Goal: Obtain resource: Download file/media

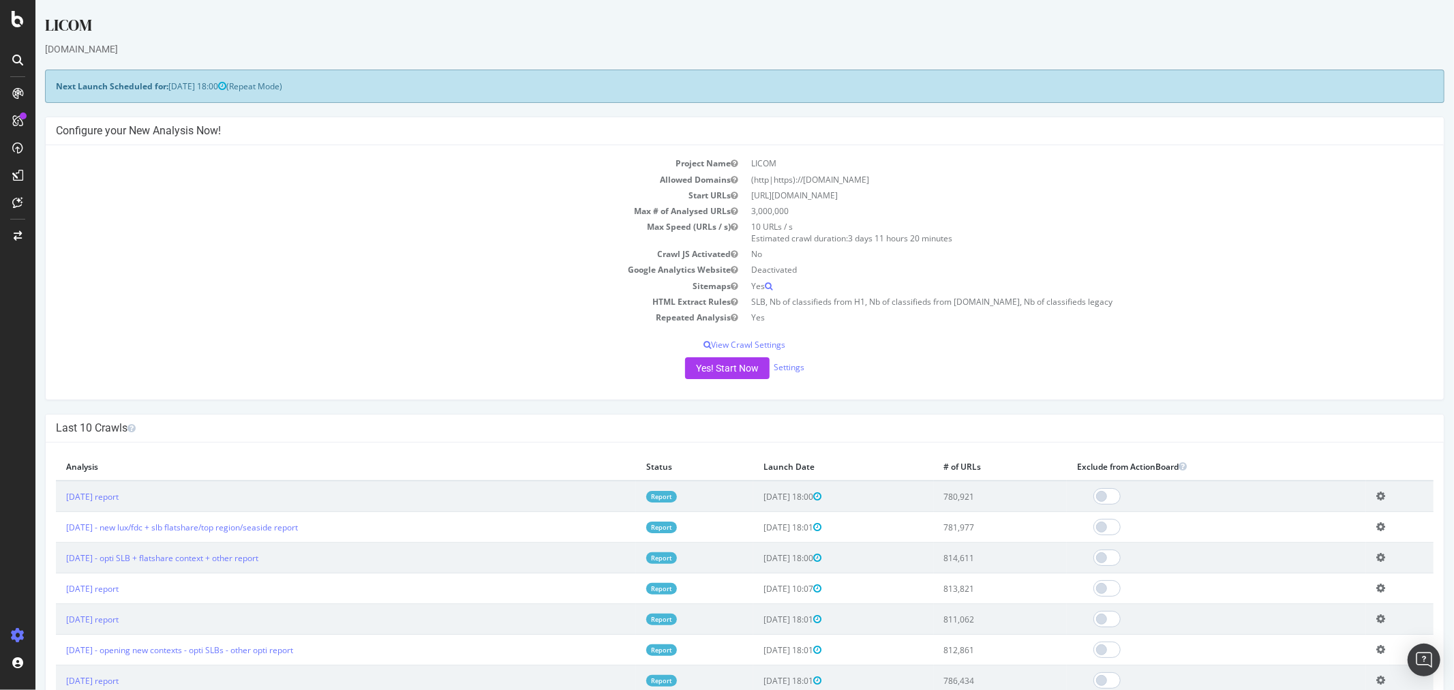
click at [676, 498] on link "Report" at bounding box center [661, 497] width 31 height 12
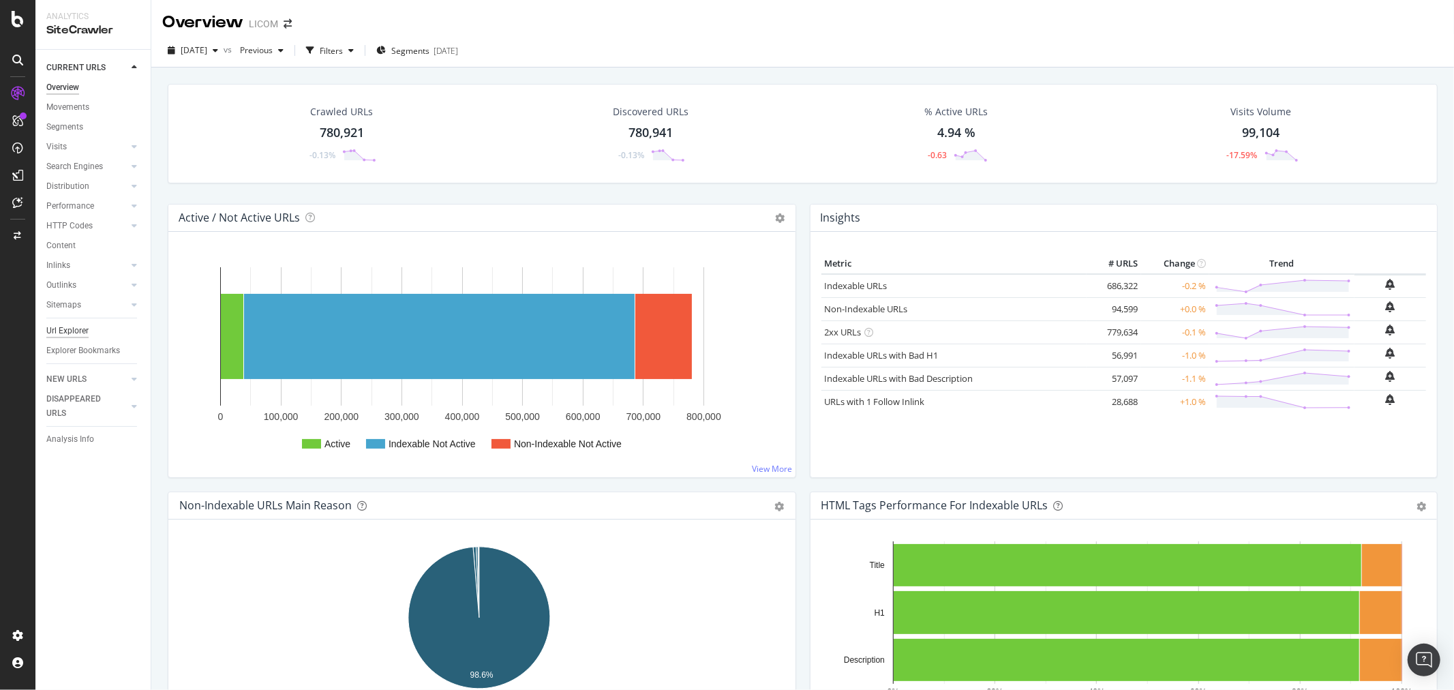
click at [76, 329] on div "Url Explorer" at bounding box center [67, 331] width 42 height 14
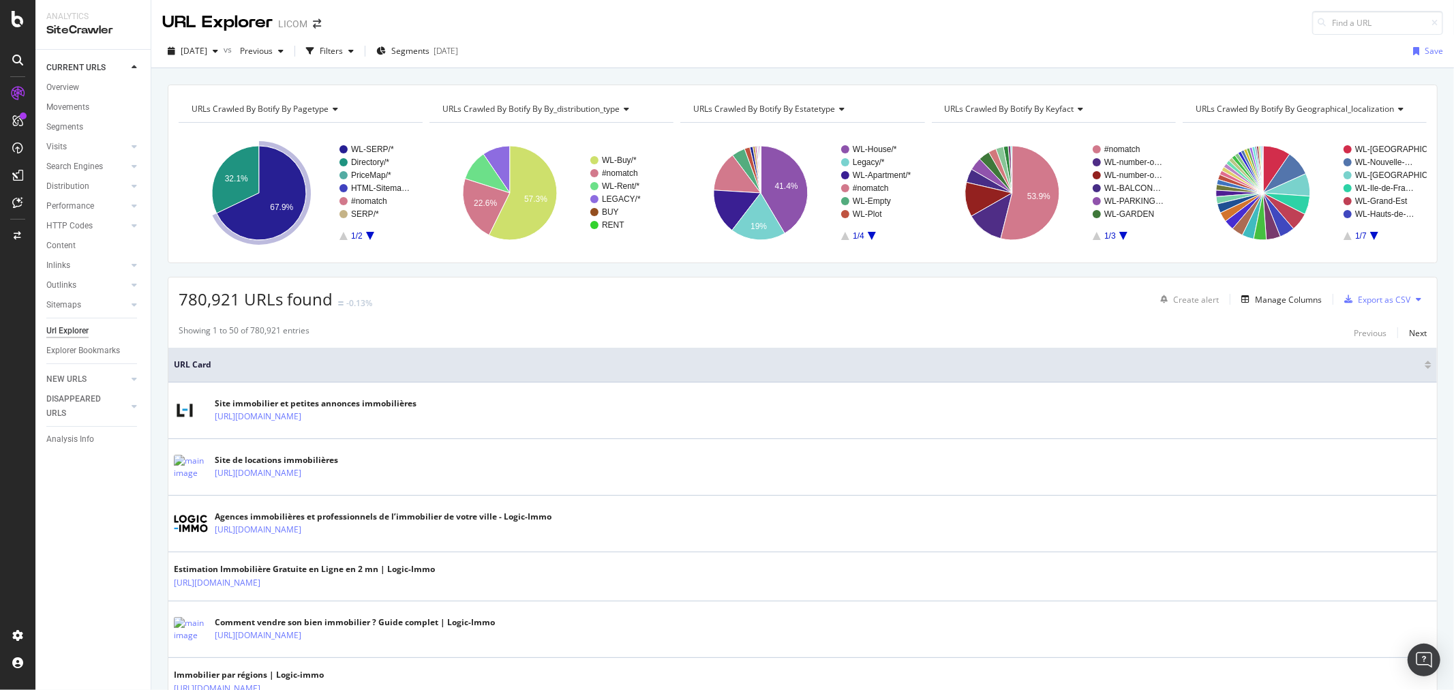
click at [283, 209] on text "67.9%" at bounding box center [281, 207] width 23 height 10
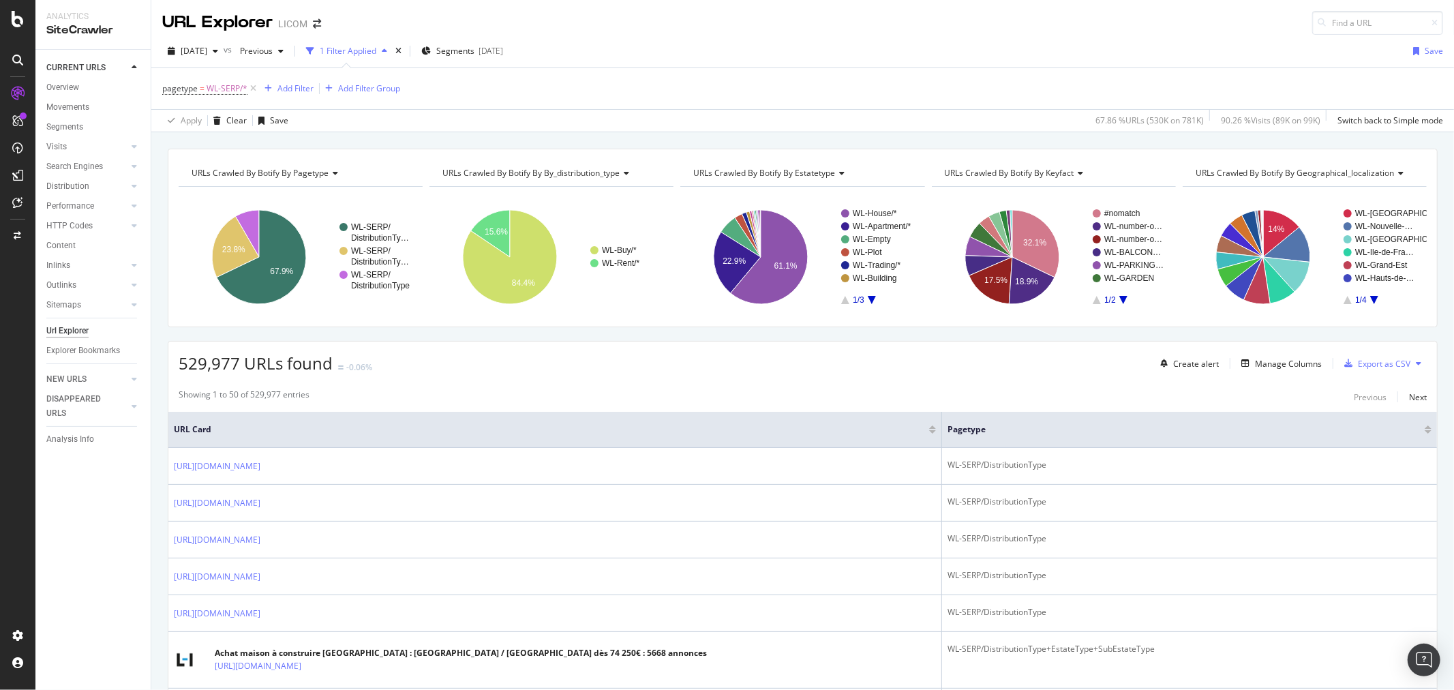
click at [1333, 174] on span "URLs Crawled By Botify By geographical_localization" at bounding box center [1295, 173] width 199 height 12
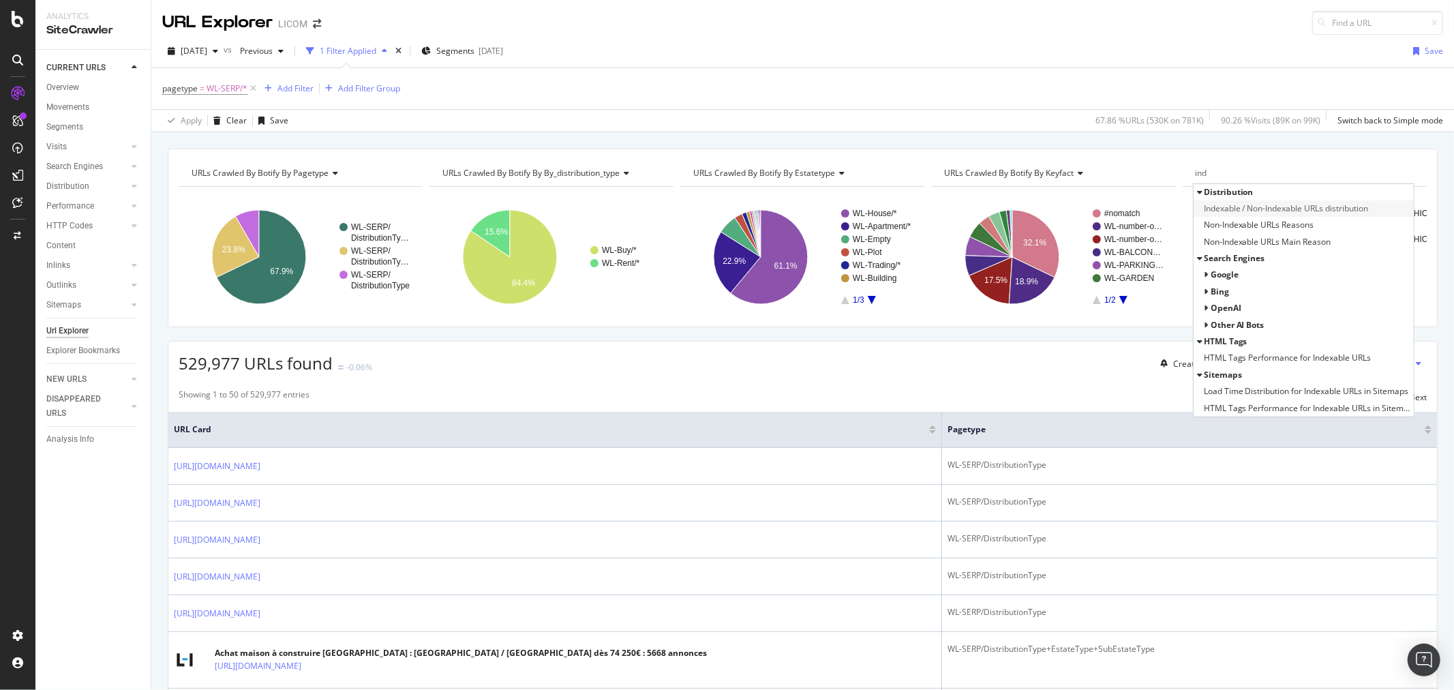
type input "ind"
click at [1307, 211] on span "Indexable / Non-Indexable URLs distribution" at bounding box center [1286, 209] width 165 height 14
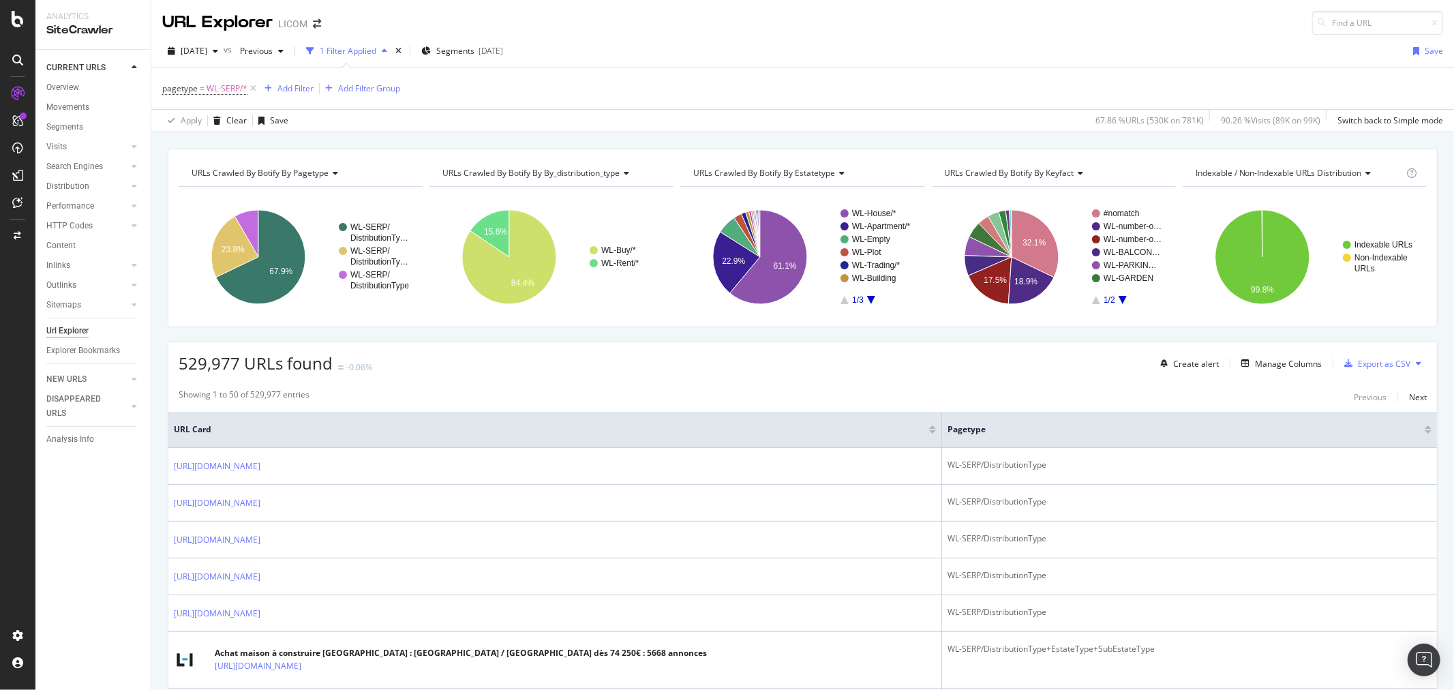
click at [1355, 319] on div "URLs Crawled By Botify By pagetype Chart (by Value) Table Expand Export as CSV …" at bounding box center [803, 238] width 1270 height 179
click at [1228, 268] on icon "A chart." at bounding box center [1262, 257] width 94 height 94
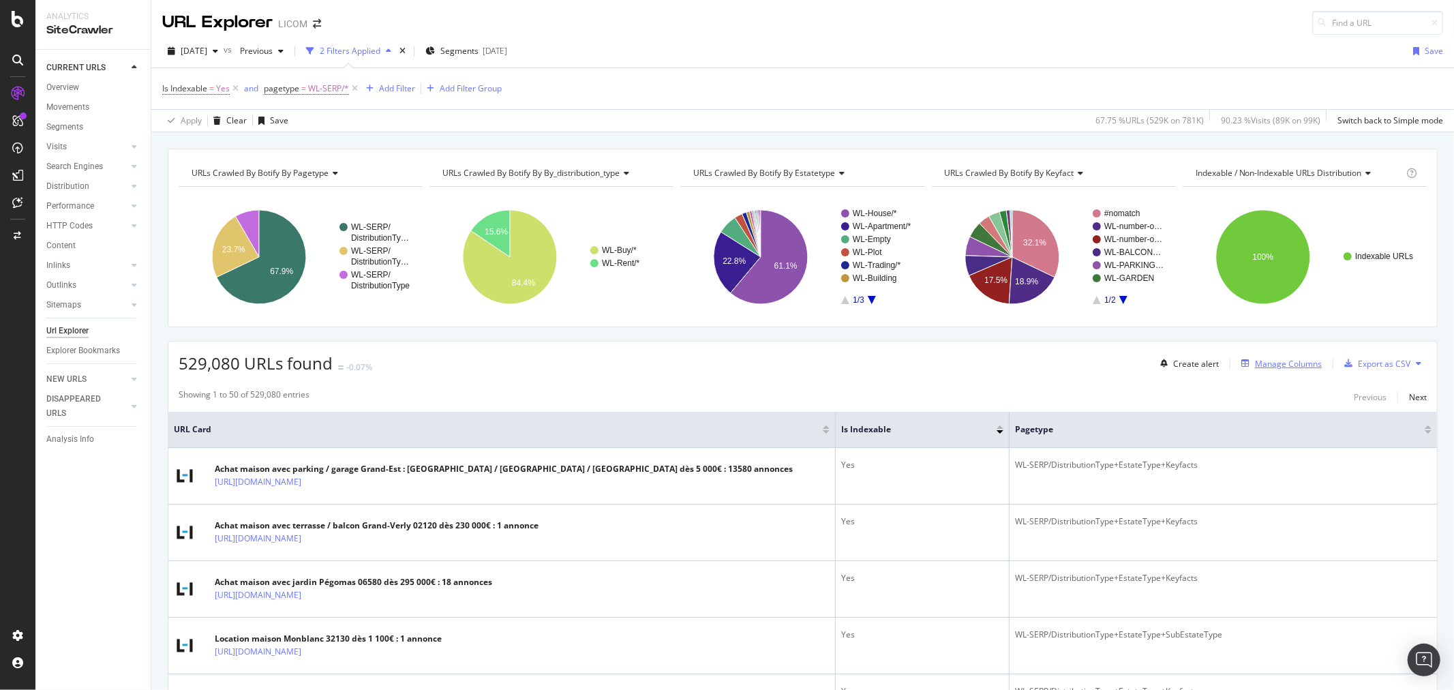
click at [1263, 365] on div "Manage Columns" at bounding box center [1288, 364] width 67 height 12
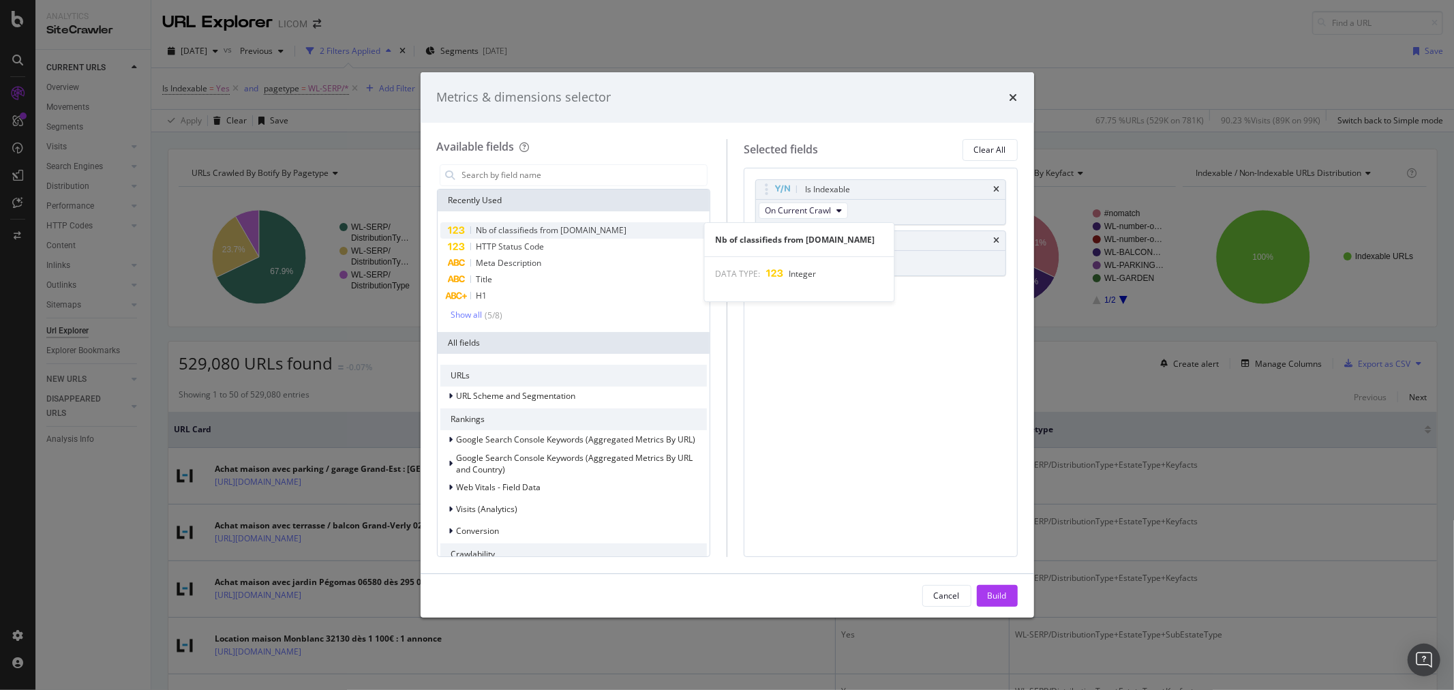
click at [562, 229] on span "Nb of classifieds from [DOMAIN_NAME]" at bounding box center [552, 230] width 151 height 12
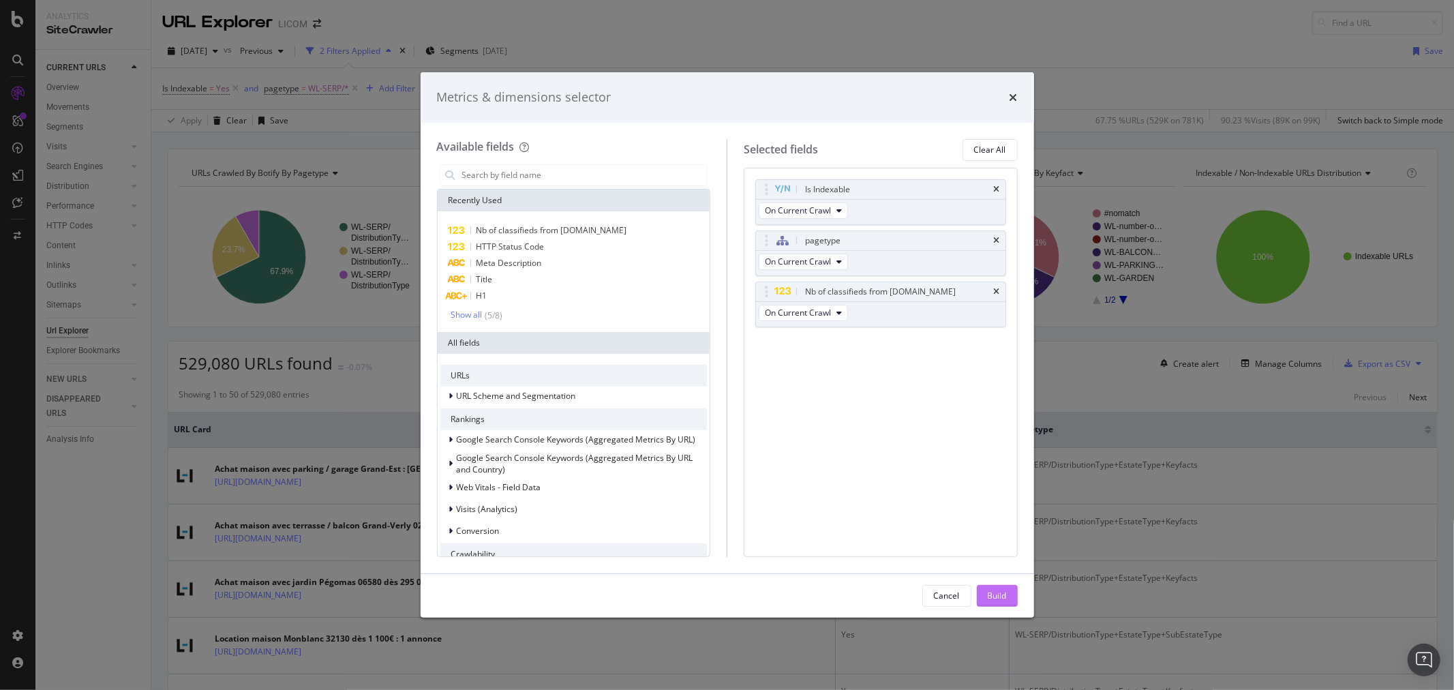
click at [986, 593] on button "Build" at bounding box center [997, 596] width 41 height 22
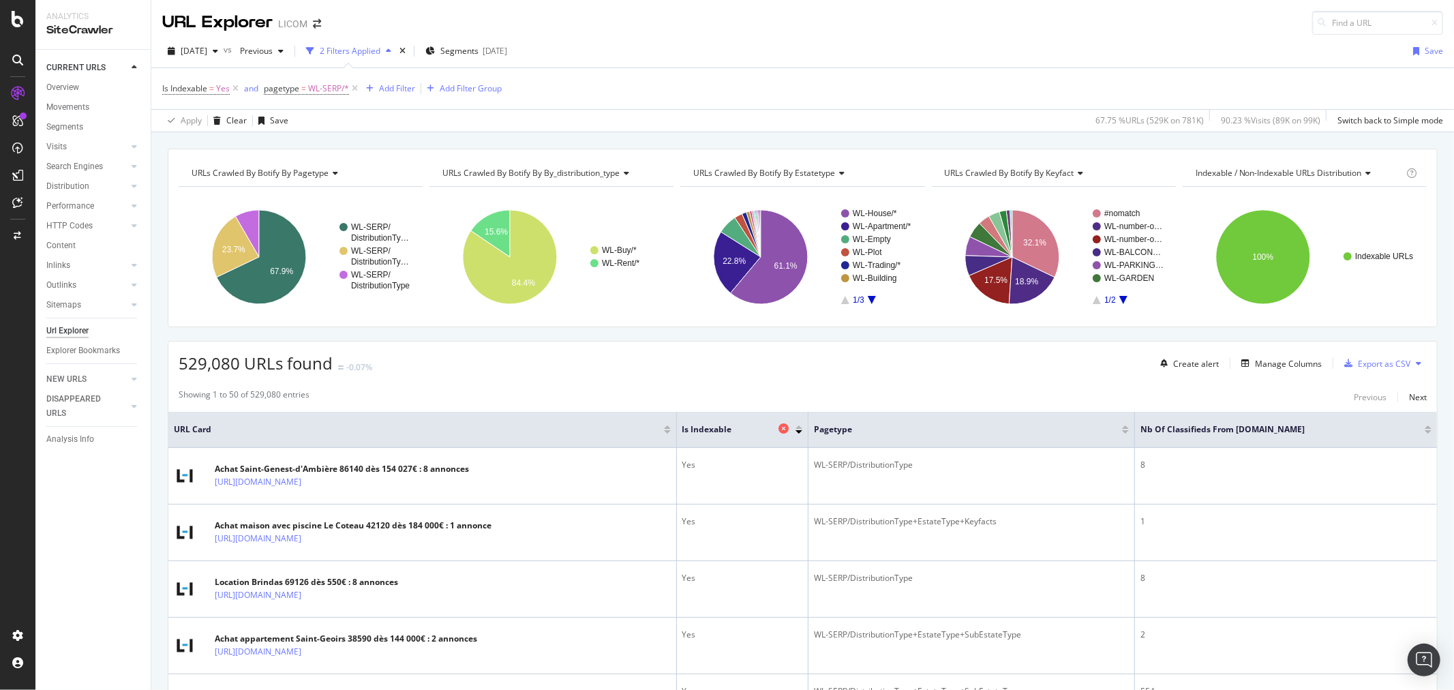
click at [789, 430] on icon at bounding box center [784, 428] width 10 height 10
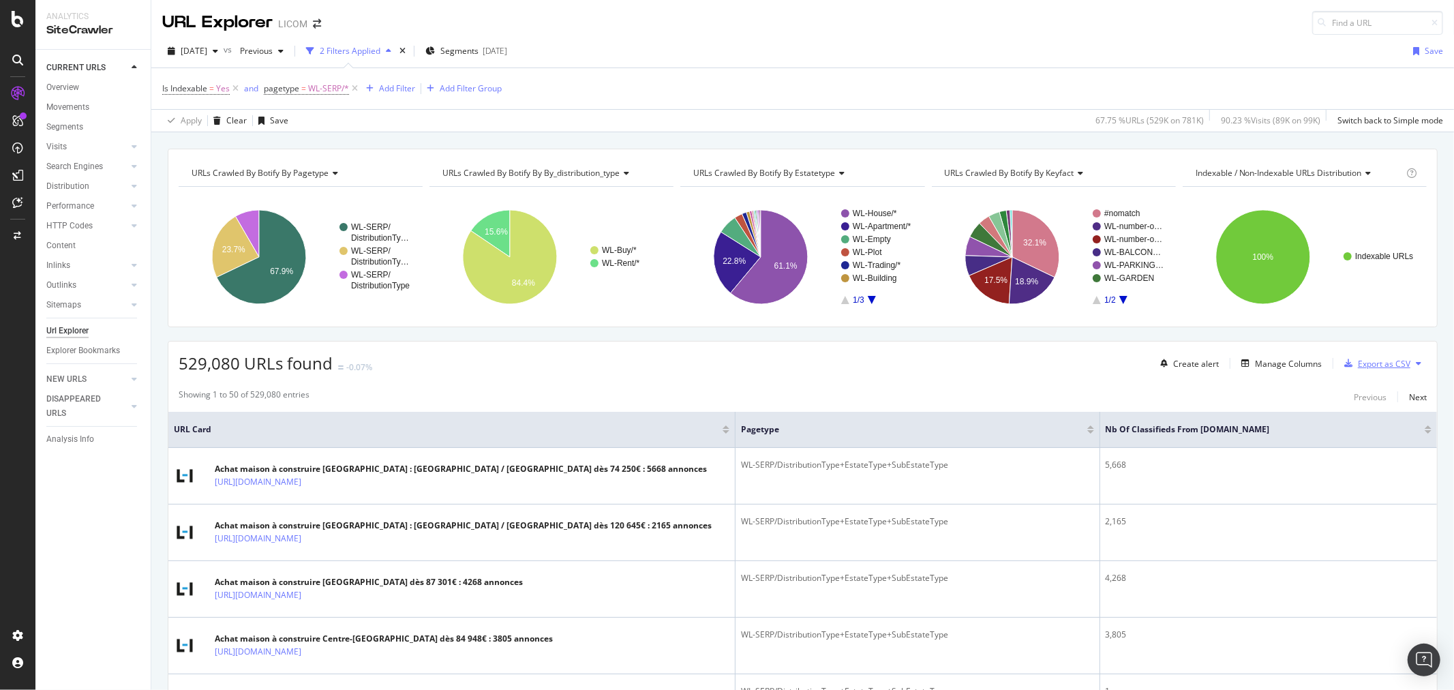
click at [1366, 366] on div "Export as CSV" at bounding box center [1384, 364] width 52 height 12
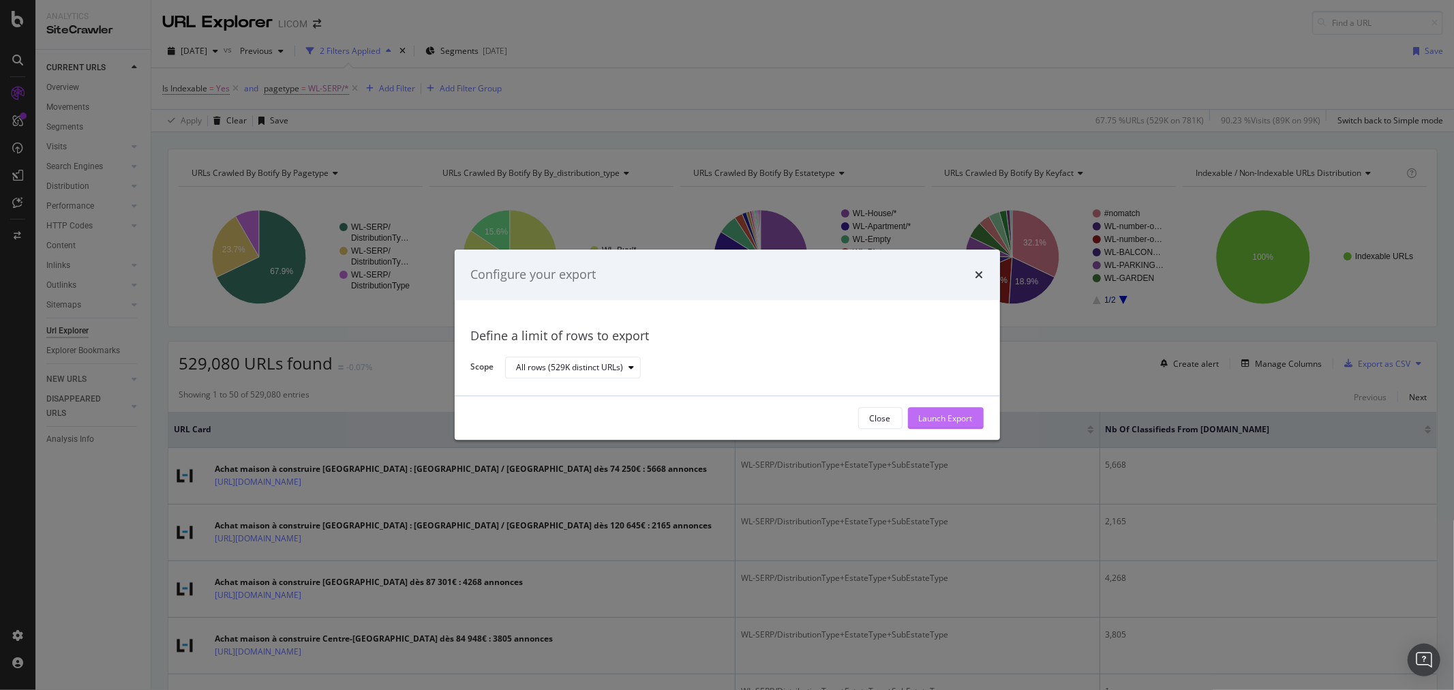
click at [925, 418] on div "Launch Export" at bounding box center [946, 418] width 54 height 12
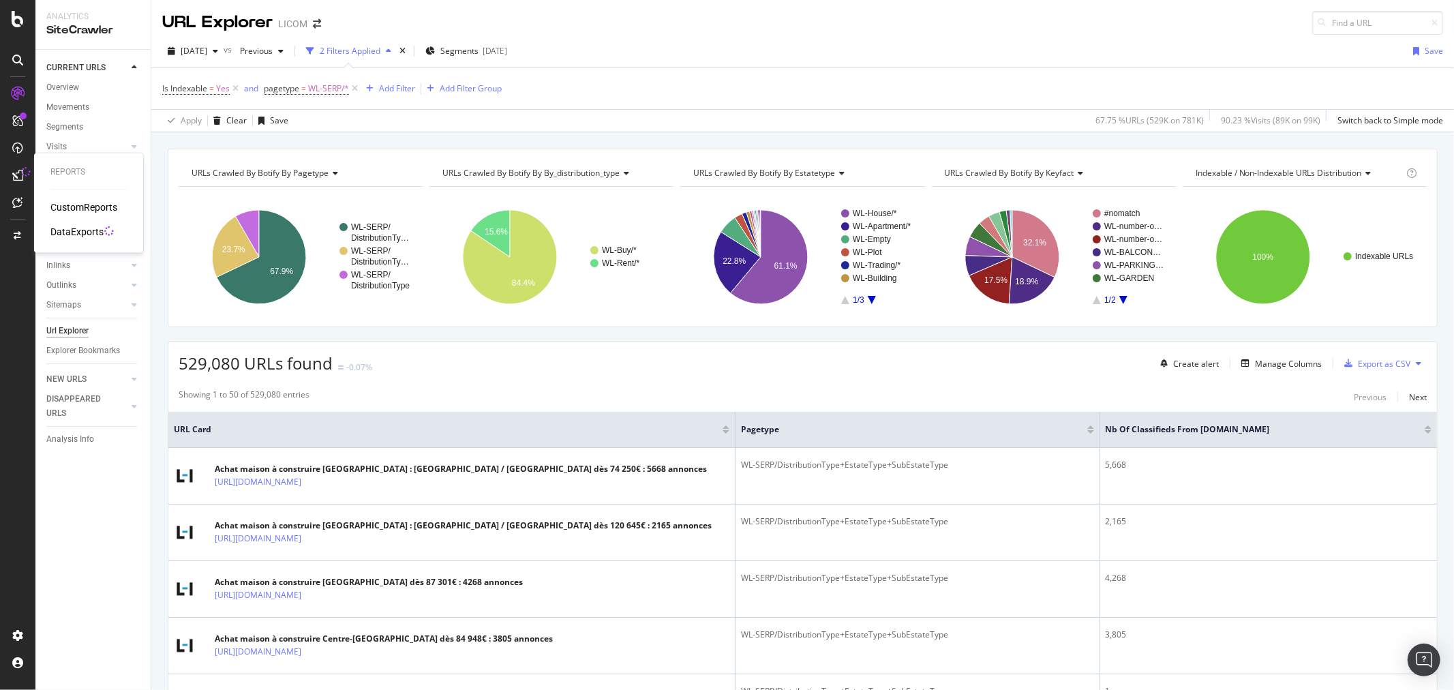
click at [15, 177] on icon at bounding box center [17, 175] width 11 height 11
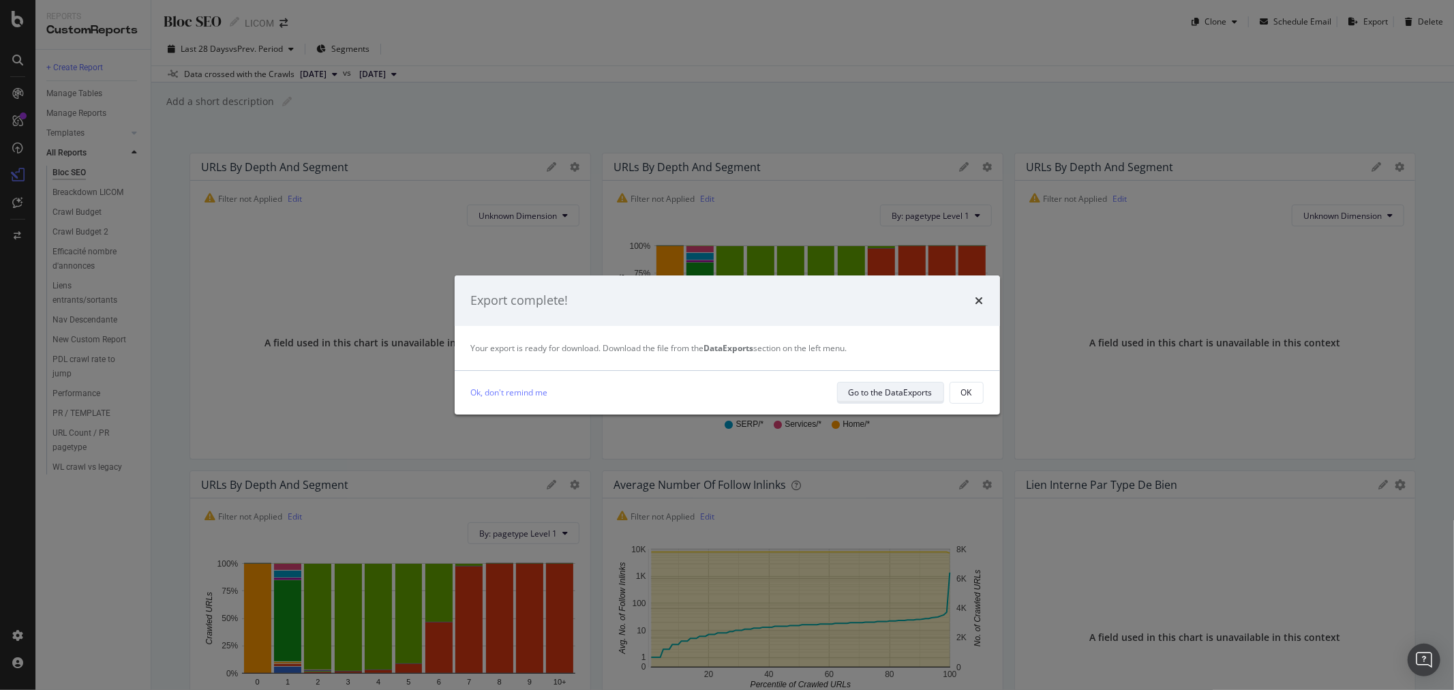
click at [911, 389] on div "Go to the DataExports" at bounding box center [891, 393] width 84 height 12
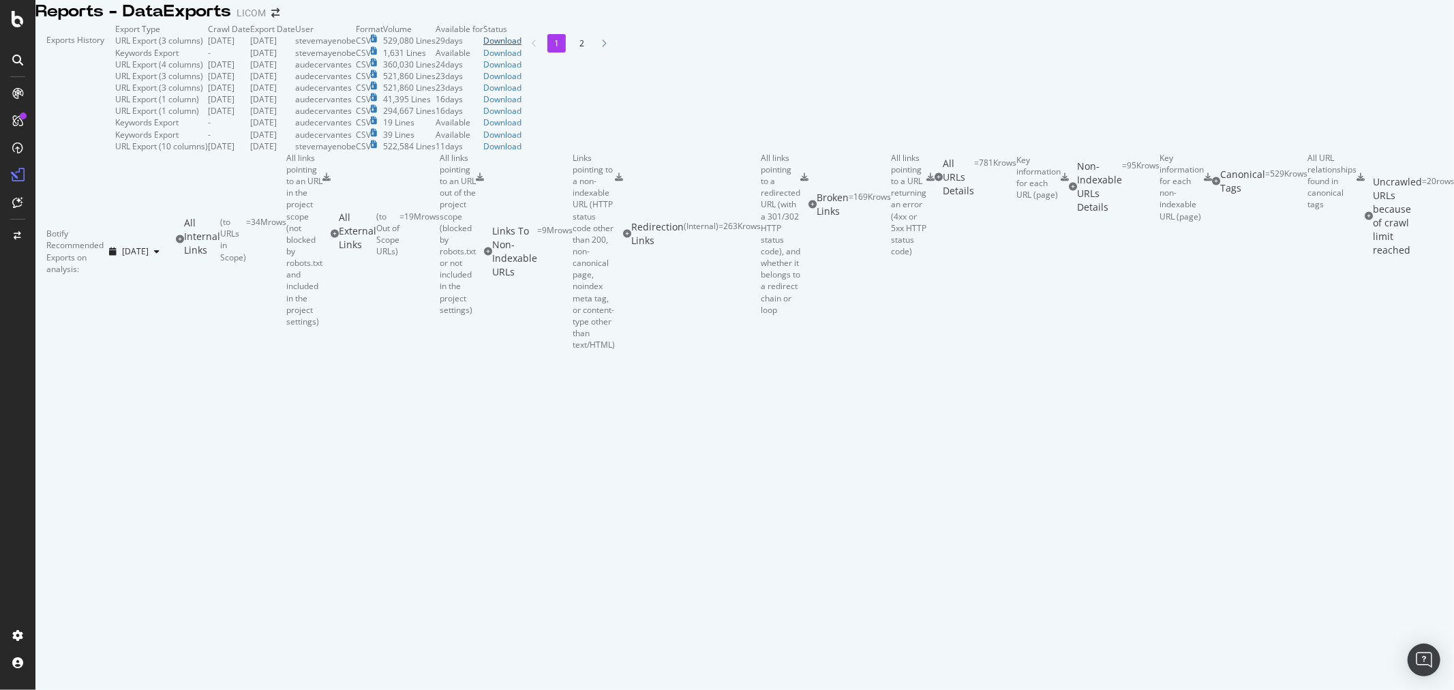
click at [522, 46] on div "Download" at bounding box center [502, 41] width 38 height 12
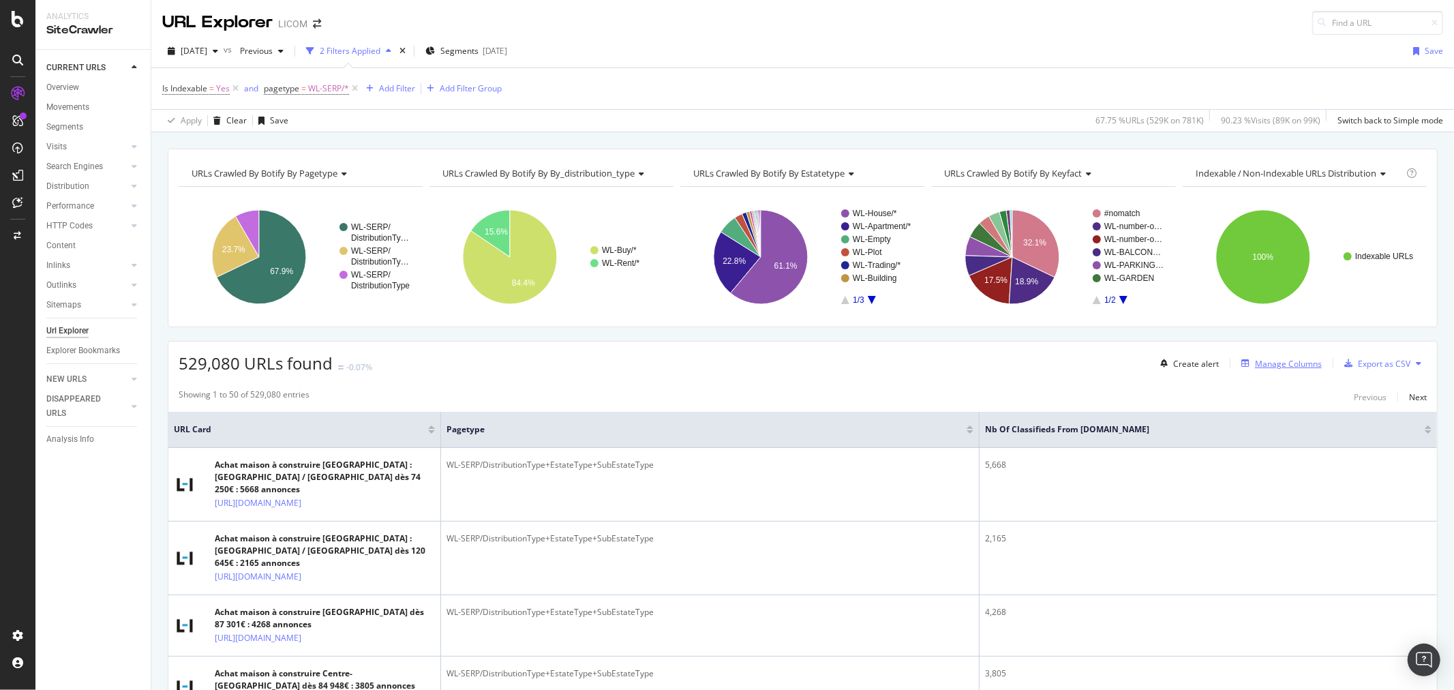
click at [1280, 359] on div "Manage Columns" at bounding box center [1288, 364] width 67 height 12
click at [1286, 361] on div "Manage Columns" at bounding box center [1288, 364] width 67 height 12
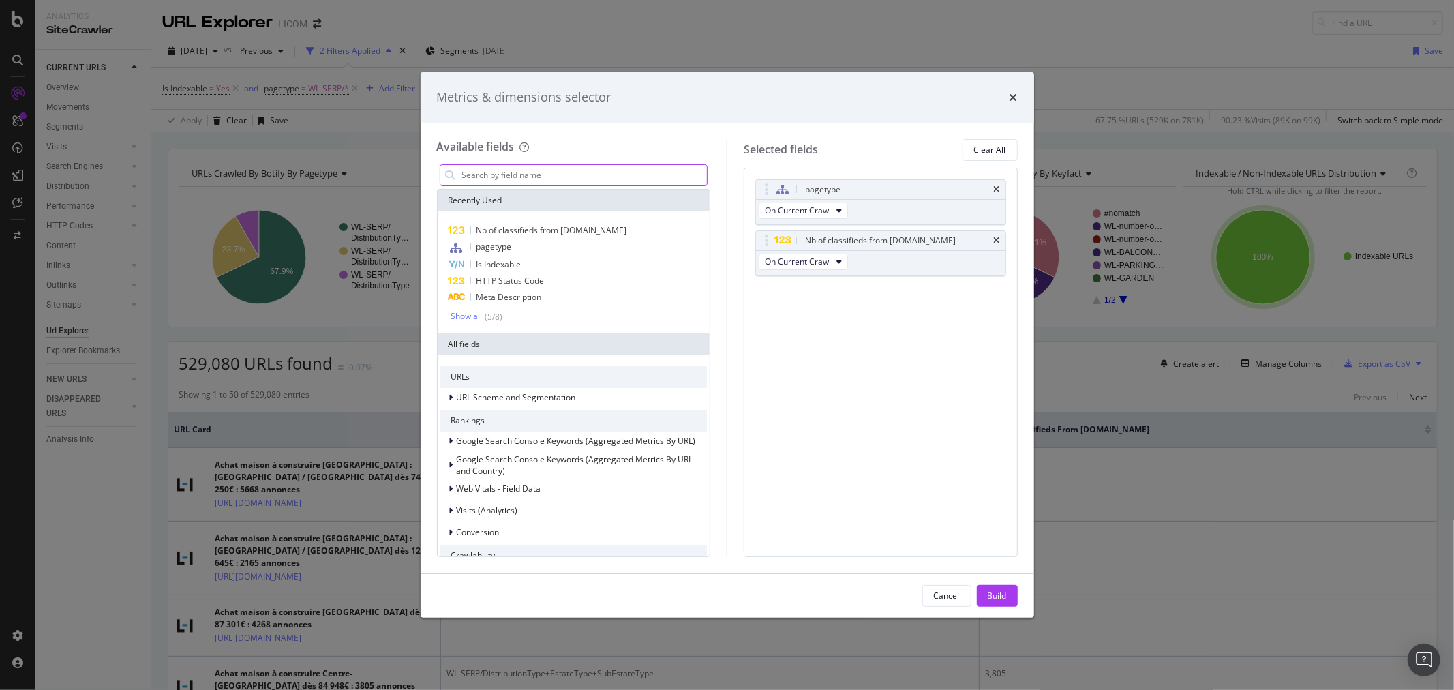
click at [546, 170] on input "modal" at bounding box center [584, 175] width 247 height 20
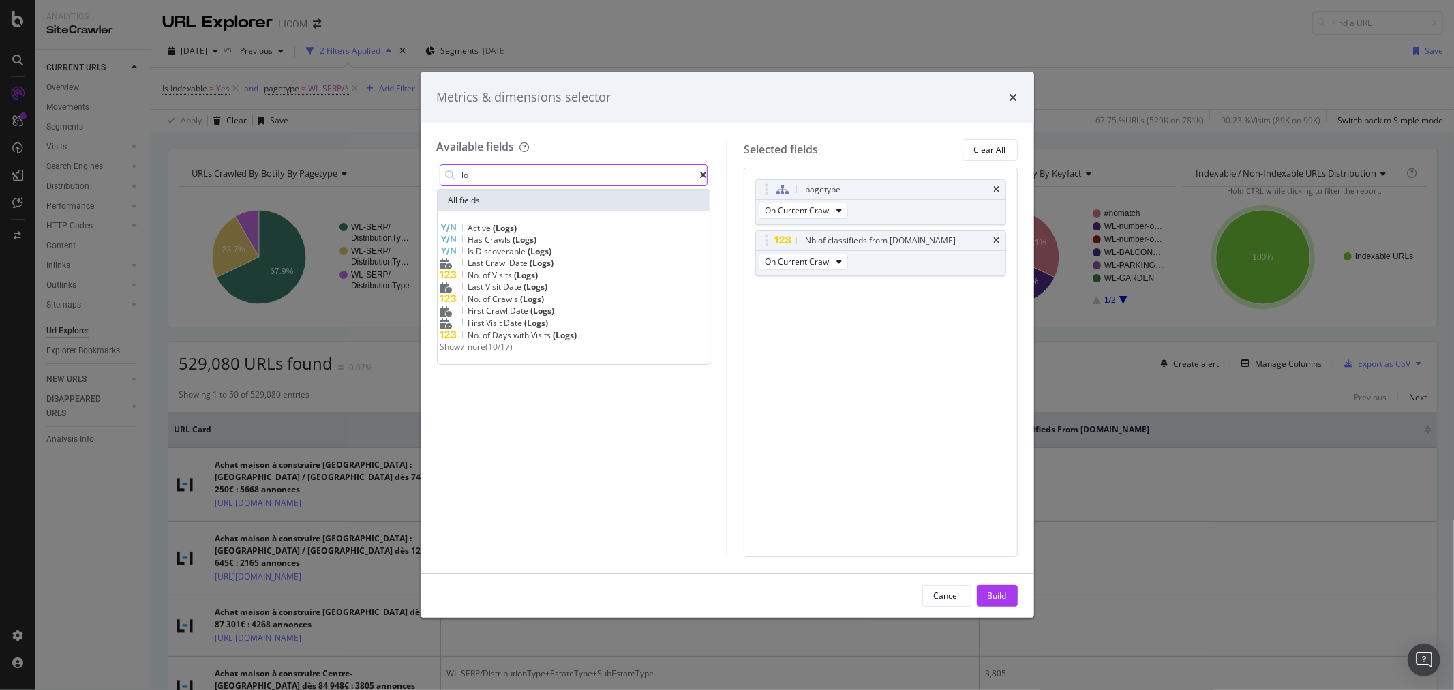
type input "l"
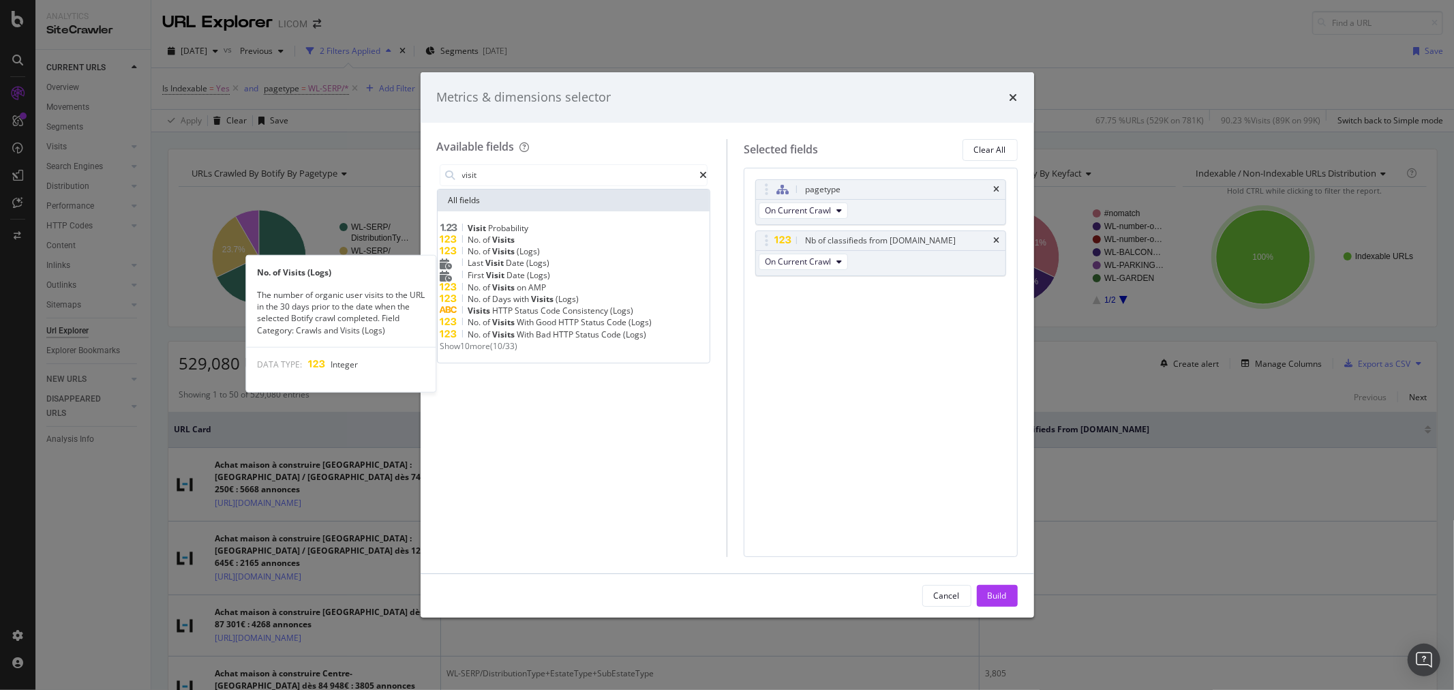
type input "visit"
click at [601, 256] on div "No. of Visits (Logs)" at bounding box center [573, 251] width 267 height 12
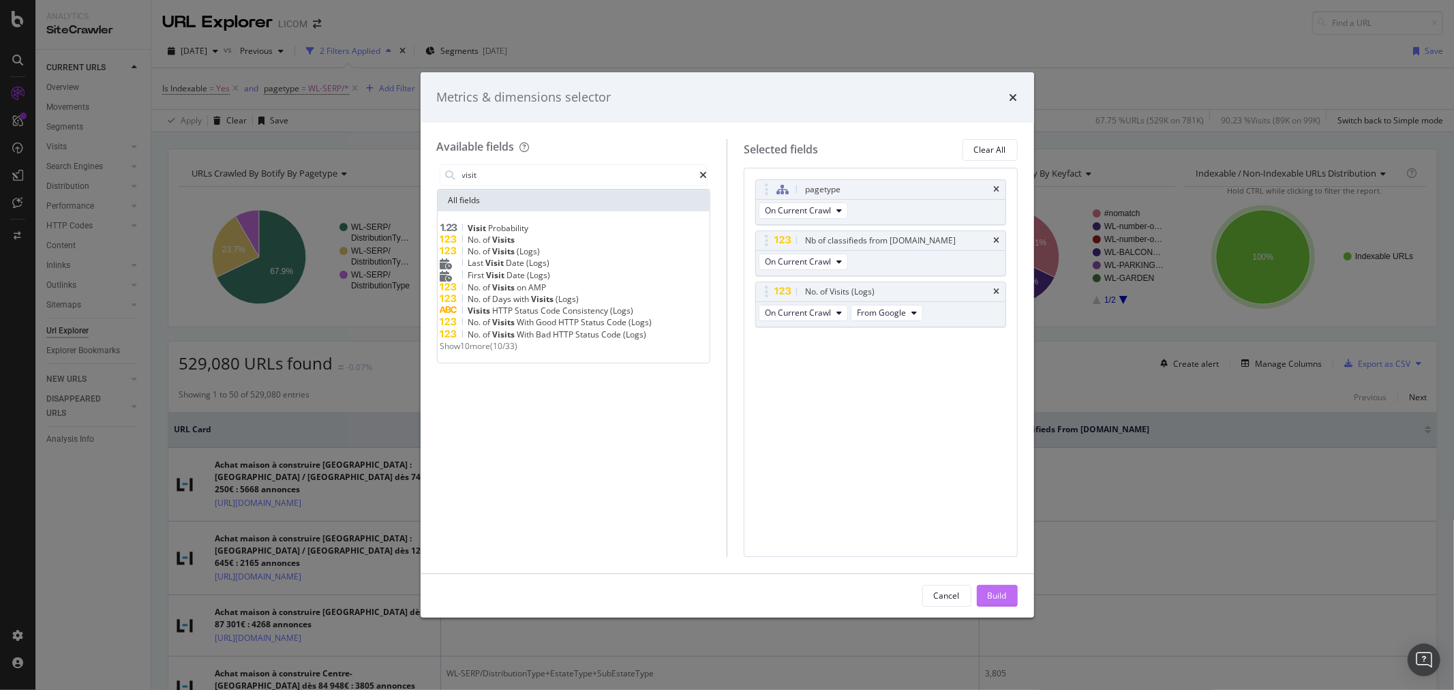
click at [997, 596] on div "Build" at bounding box center [997, 596] width 19 height 12
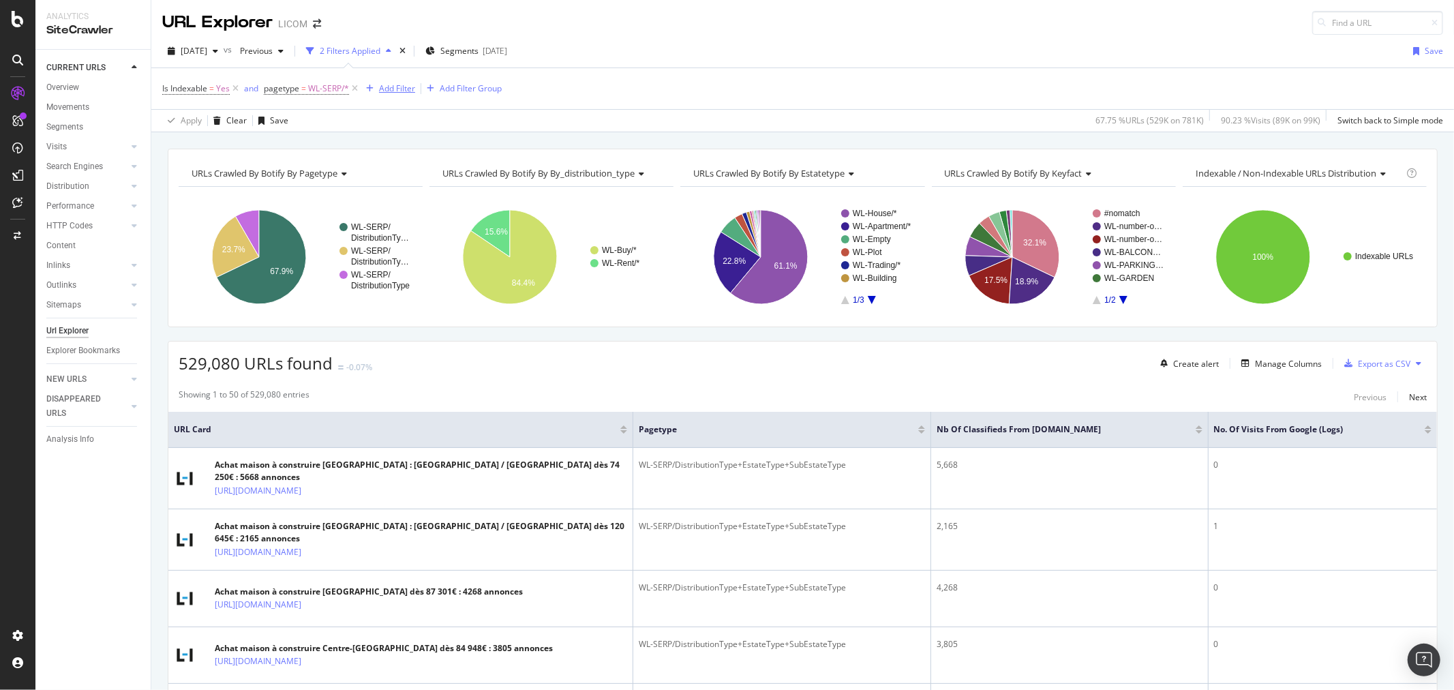
click at [401, 90] on div "Add Filter" at bounding box center [397, 88] width 36 height 12
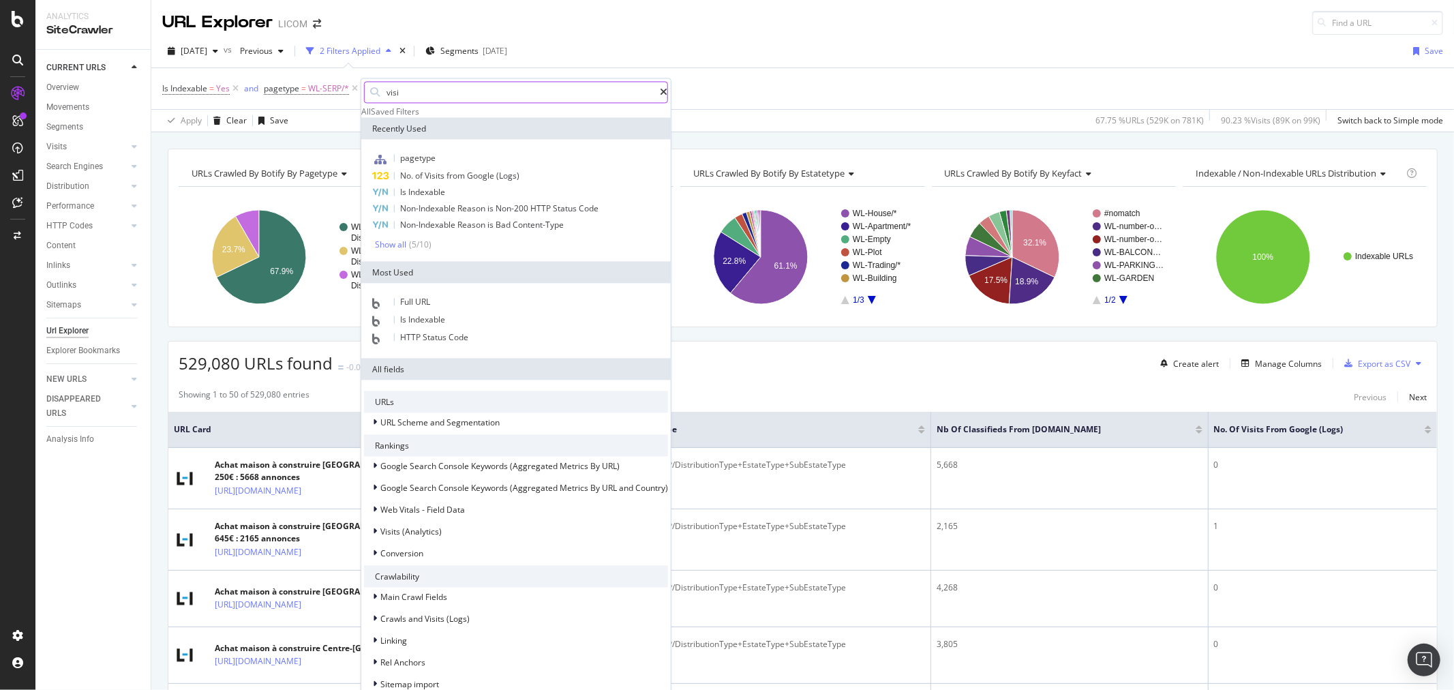
type input "visit"
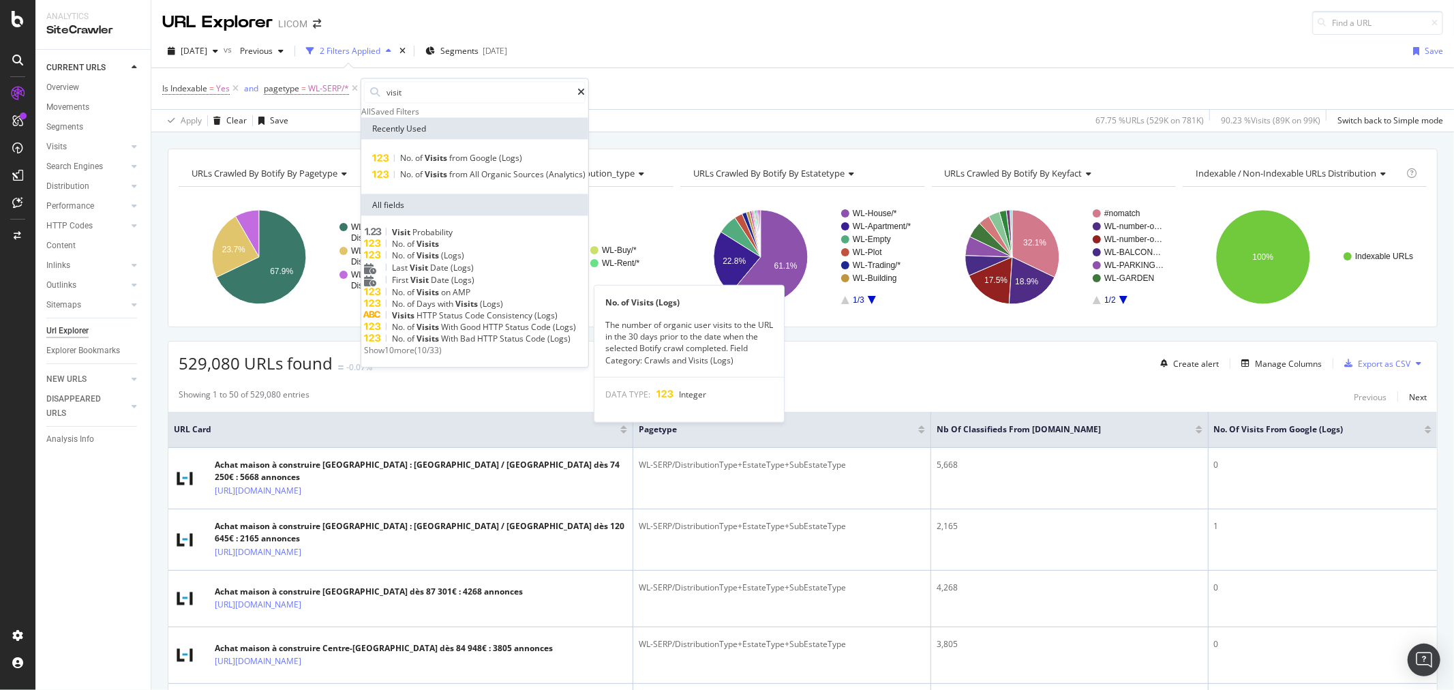
click at [509, 262] on div "No. of Visits (Logs)" at bounding box center [475, 256] width 222 height 12
drag, startPoint x: 509, startPoint y: 296, endPoint x: 485, endPoint y: 286, distance: 25.1
click at [509, 296] on icon "A chart." at bounding box center [510, 257] width 94 height 94
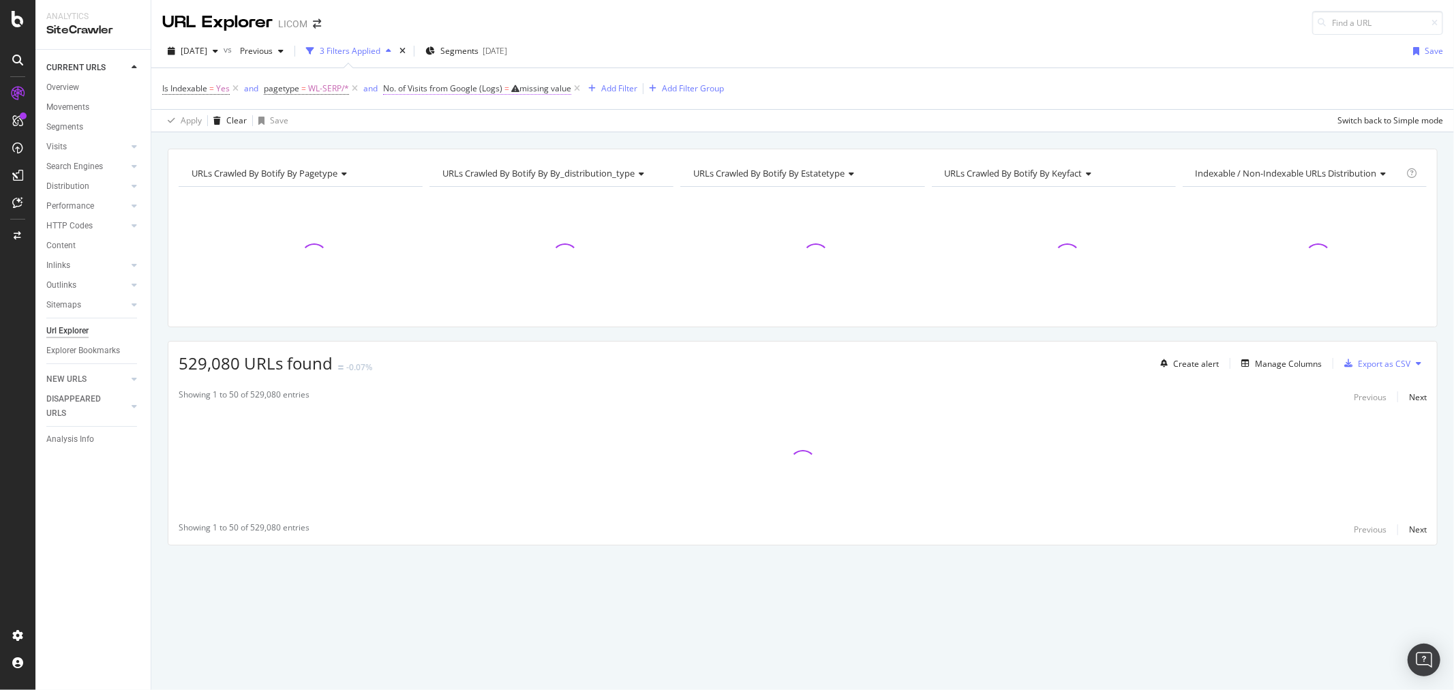
click at [496, 92] on span "No. of Visits from Google (Logs)" at bounding box center [442, 88] width 119 height 12
click at [416, 149] on span "Equal to" at bounding box center [407, 143] width 33 height 12
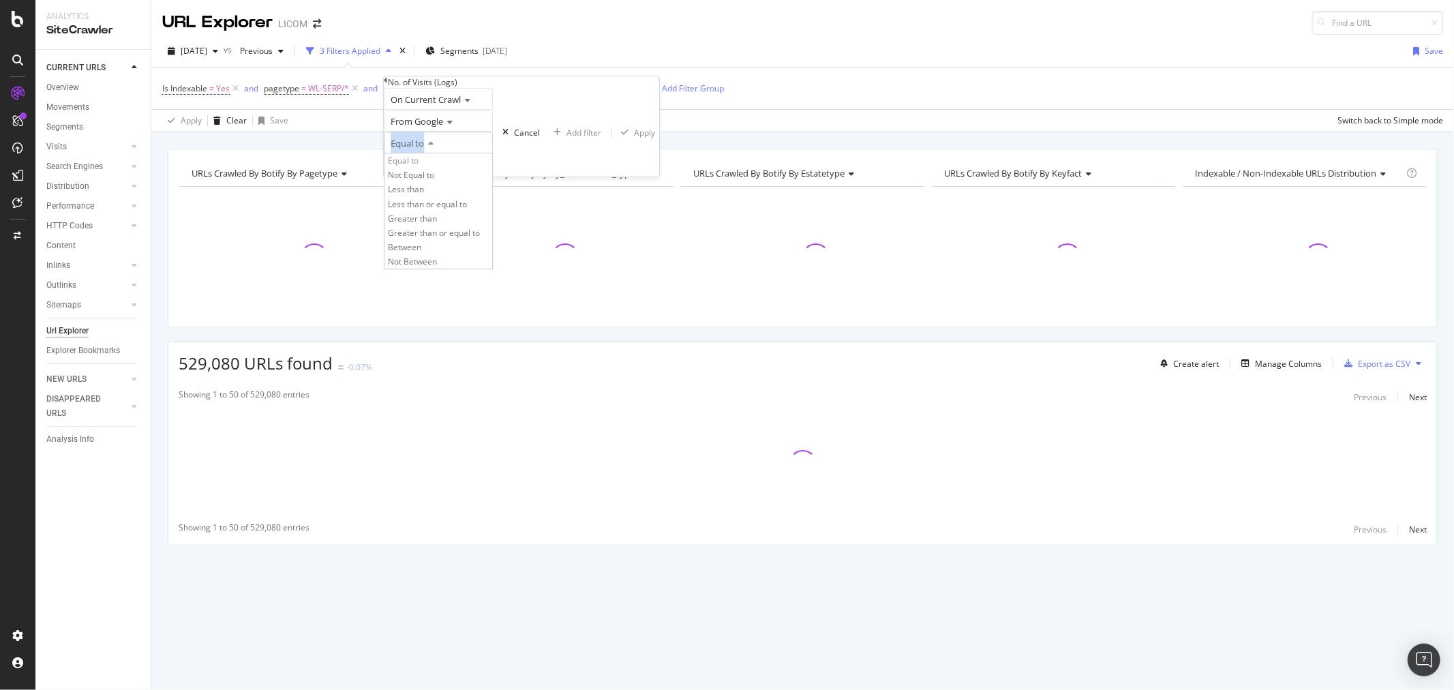
click at [416, 149] on span "Equal to" at bounding box center [407, 143] width 33 height 12
click at [440, 197] on div "Less than" at bounding box center [438, 190] width 108 height 14
click at [437, 177] on input "number" at bounding box center [438, 164] width 109 height 23
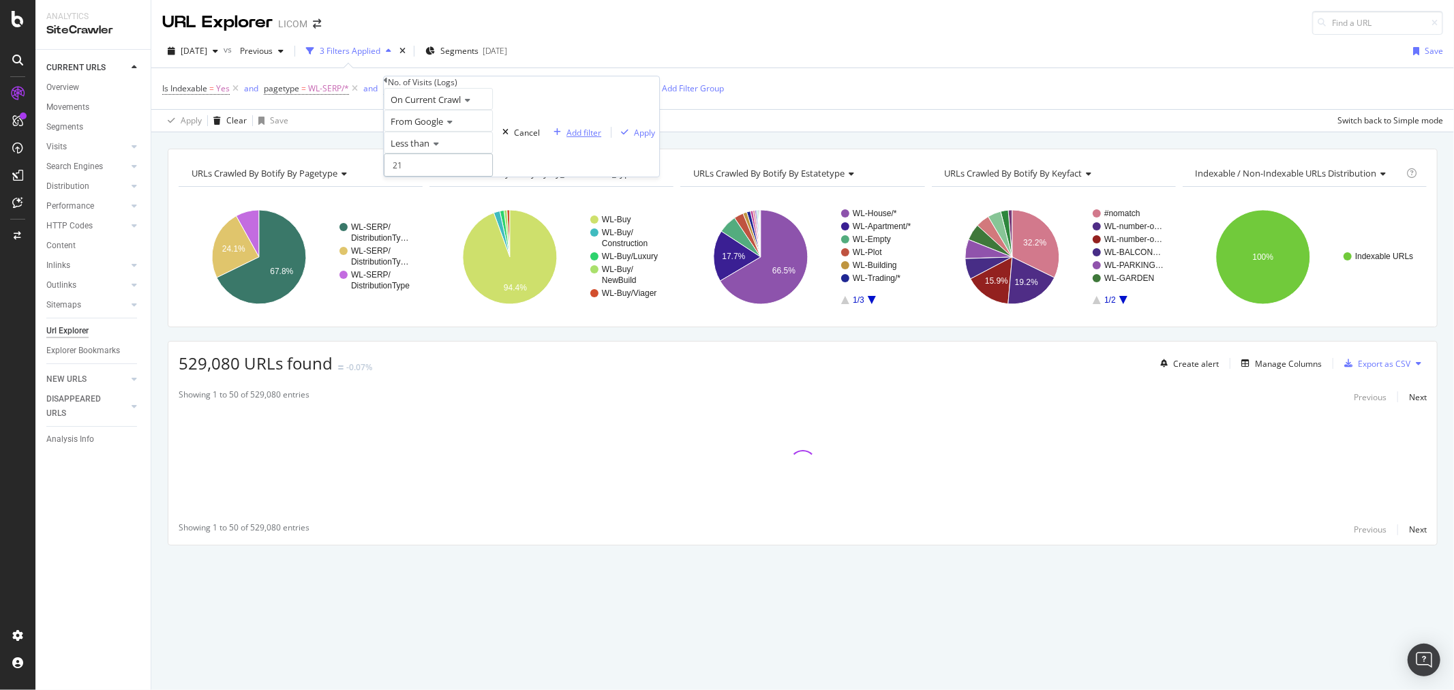
type input "2"
type input "1"
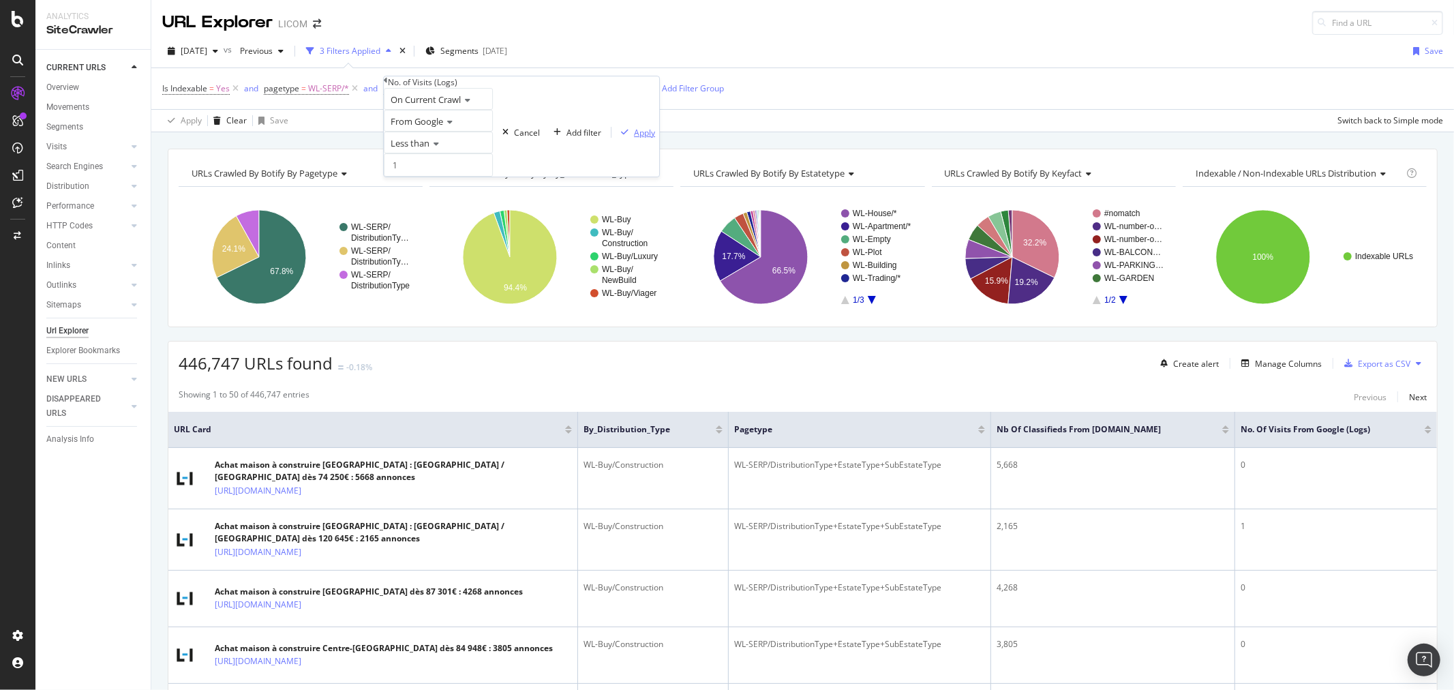
click at [634, 138] on div "Apply" at bounding box center [644, 133] width 21 height 12
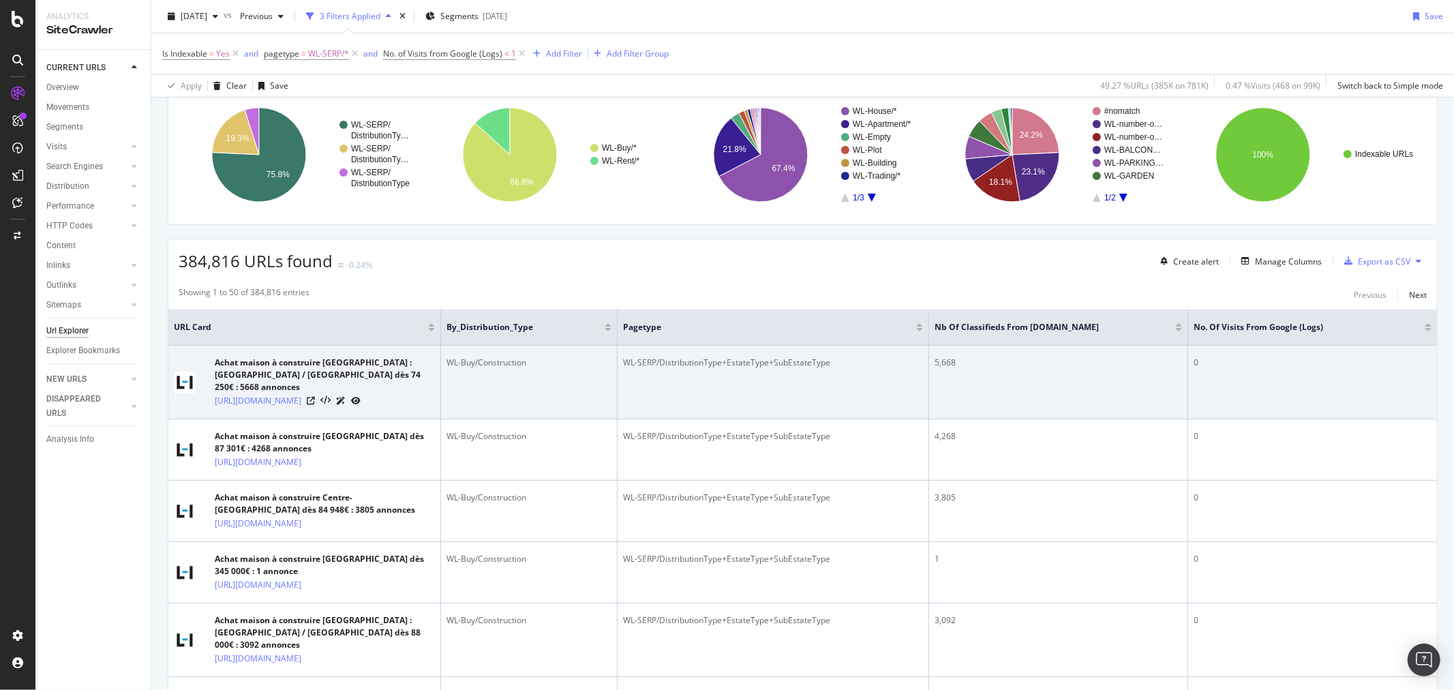
scroll to position [76, 0]
